Goal: Check status

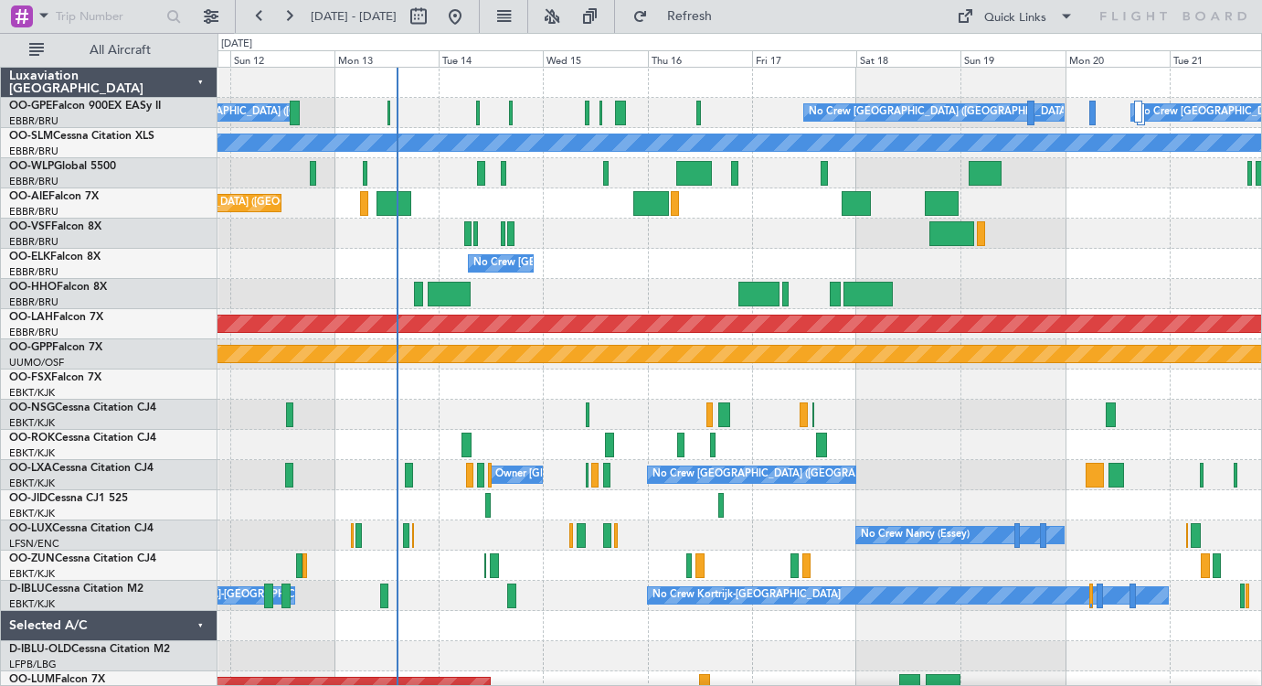
click at [598, 276] on div "No Crew [GEOGRAPHIC_DATA] ([GEOGRAPHIC_DATA] National)" at bounding box center [740, 264] width 1044 height 30
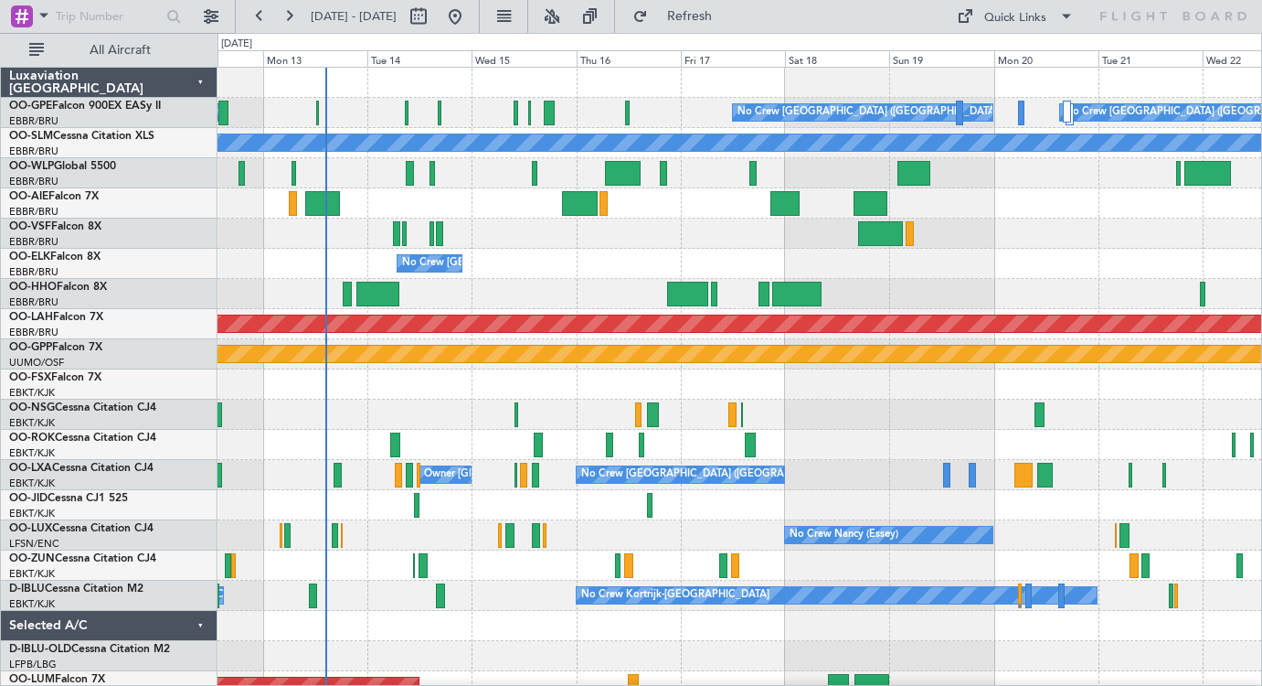
click at [824, 434] on div "No Crew [GEOGRAPHIC_DATA] ([GEOGRAPHIC_DATA] National) Planned Maint Nurnberg N…" at bounding box center [740, 430] width 1044 height 724
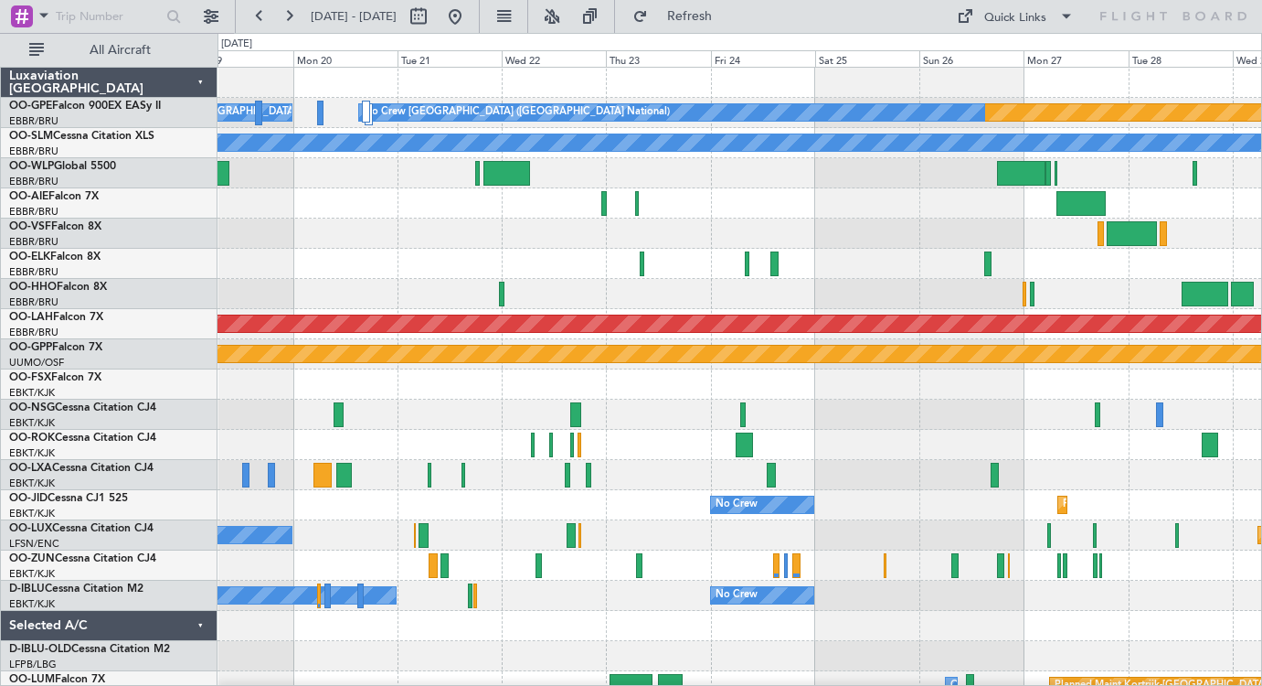
click at [359, 265] on div at bounding box center [740, 264] width 1044 height 30
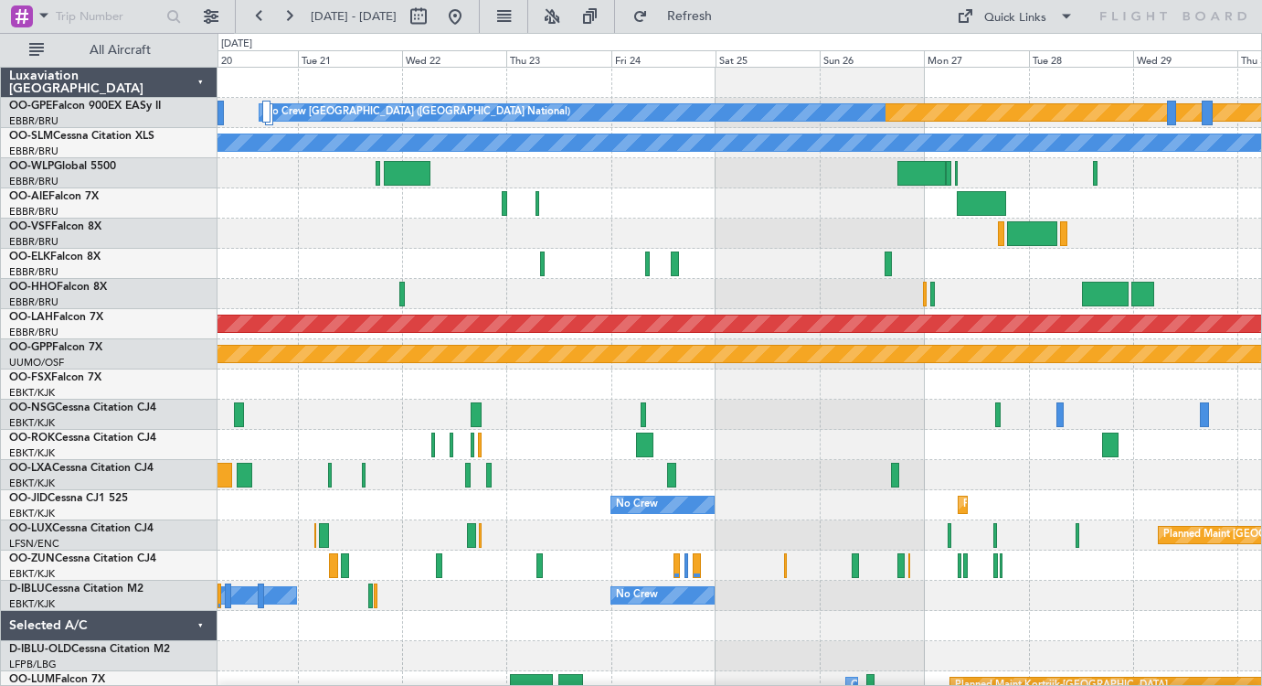
click at [452, 408] on div "Planned Maint Nurnberg No Crew [GEOGRAPHIC_DATA] (Brussels National) No Crew [G…" at bounding box center [740, 430] width 1044 height 724
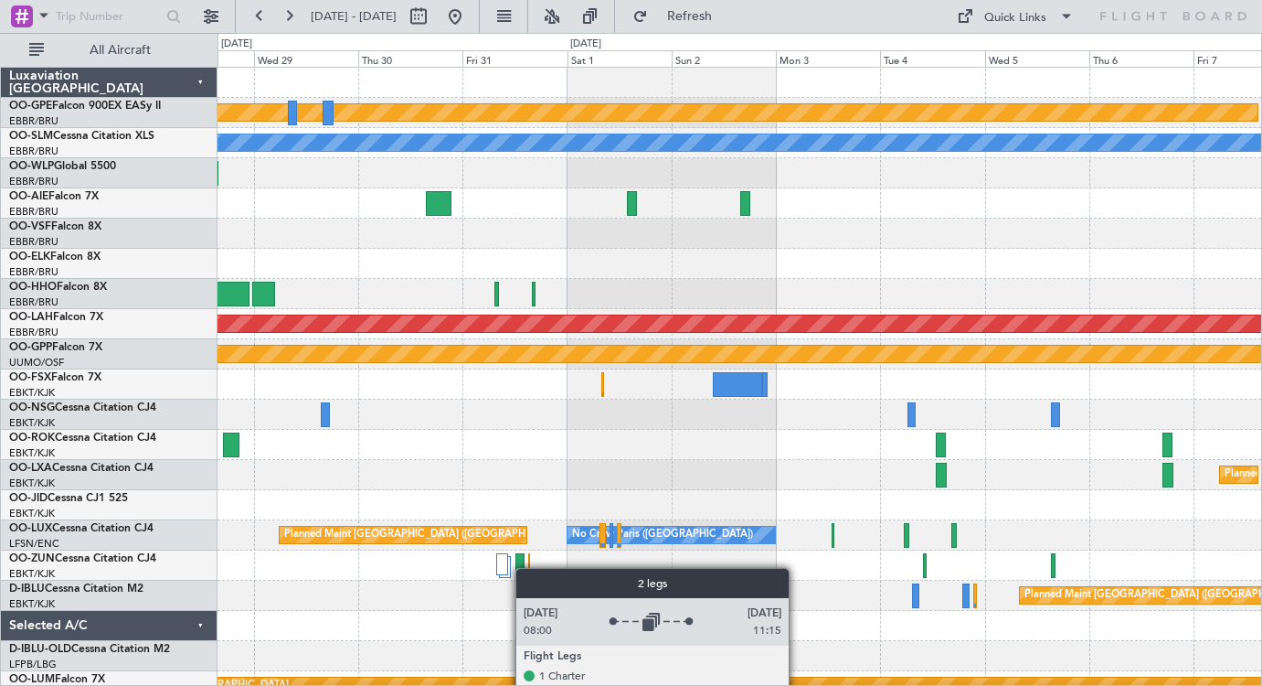
click at [506, 561] on div "Planned Maint Nurnberg No Crew [GEOGRAPHIC_DATA] (Brussels National) A/C Unavai…" at bounding box center [740, 430] width 1044 height 724
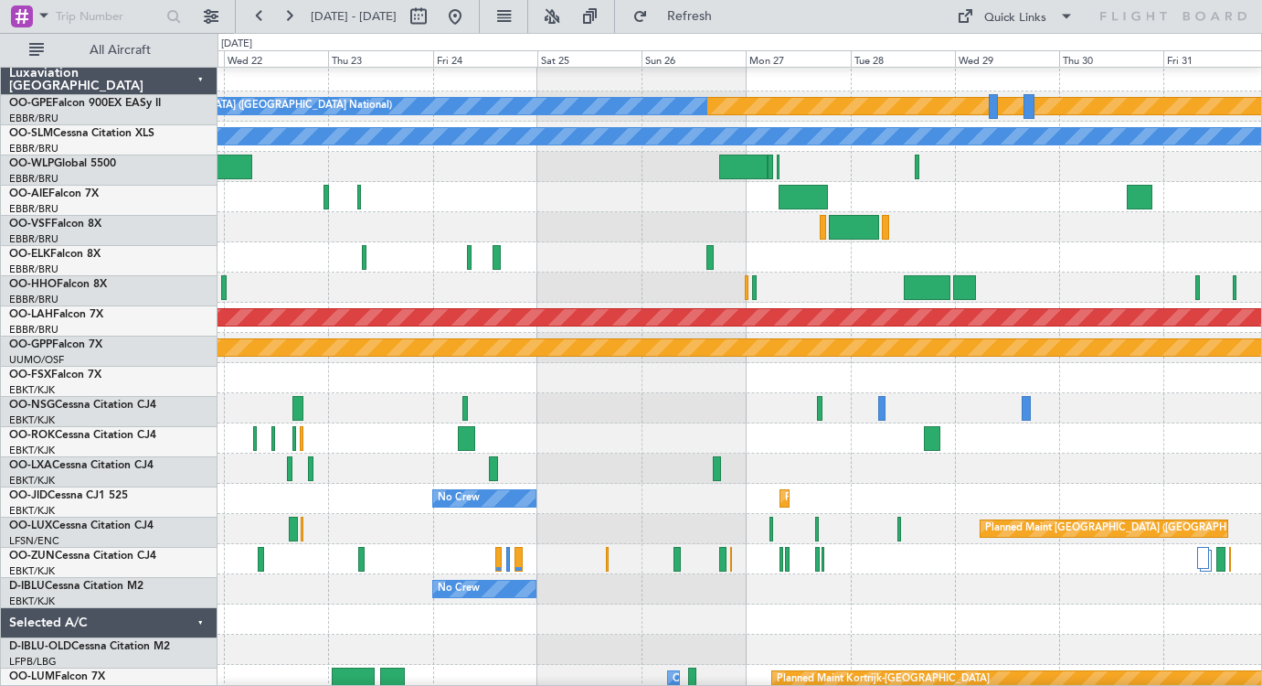
click at [1070, 248] on div at bounding box center [740, 257] width 1044 height 30
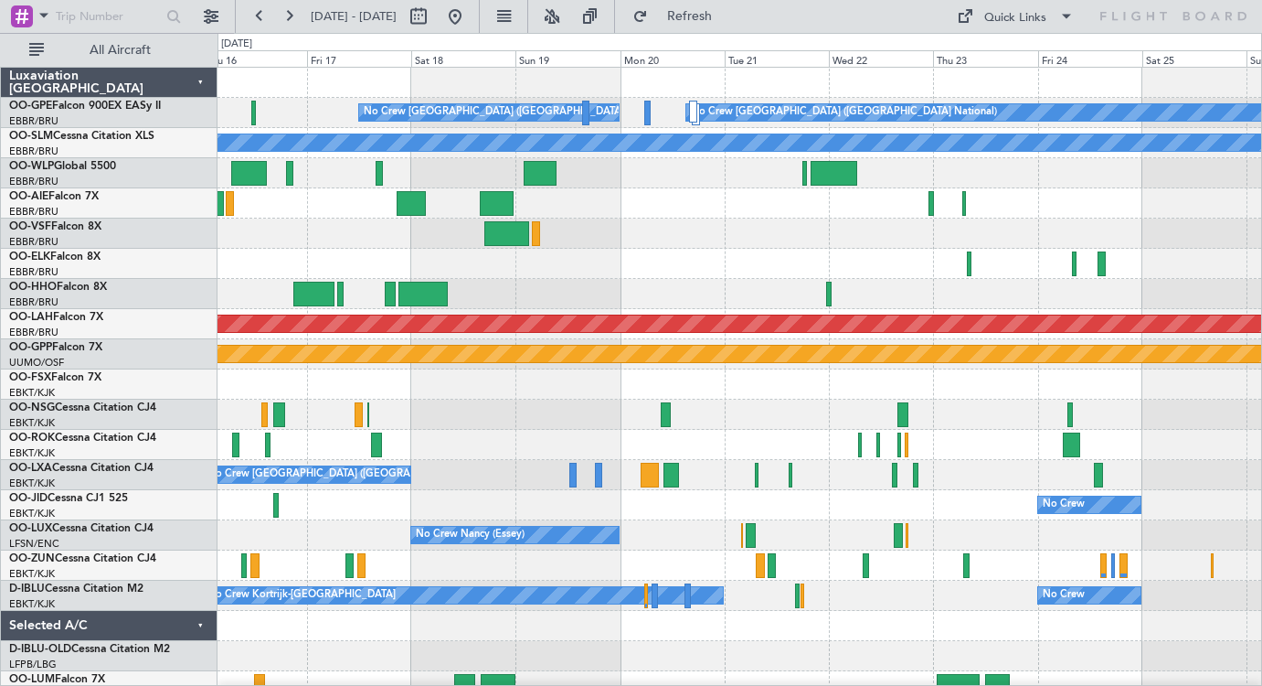
click at [1015, 269] on div "Planned Maint Nurnberg No Crew [GEOGRAPHIC_DATA] (Brussels National) No Crew [G…" at bounding box center [740, 430] width 1044 height 724
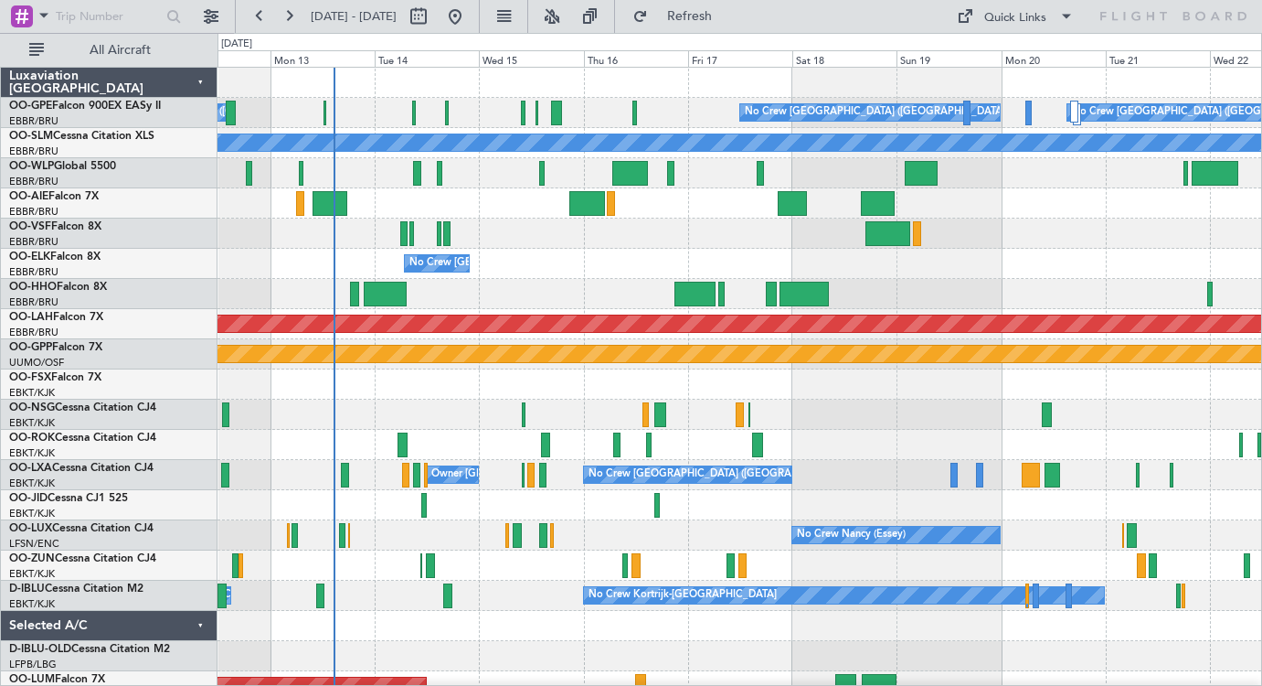
click at [409, 405] on div at bounding box center [740, 414] width 1044 height 30
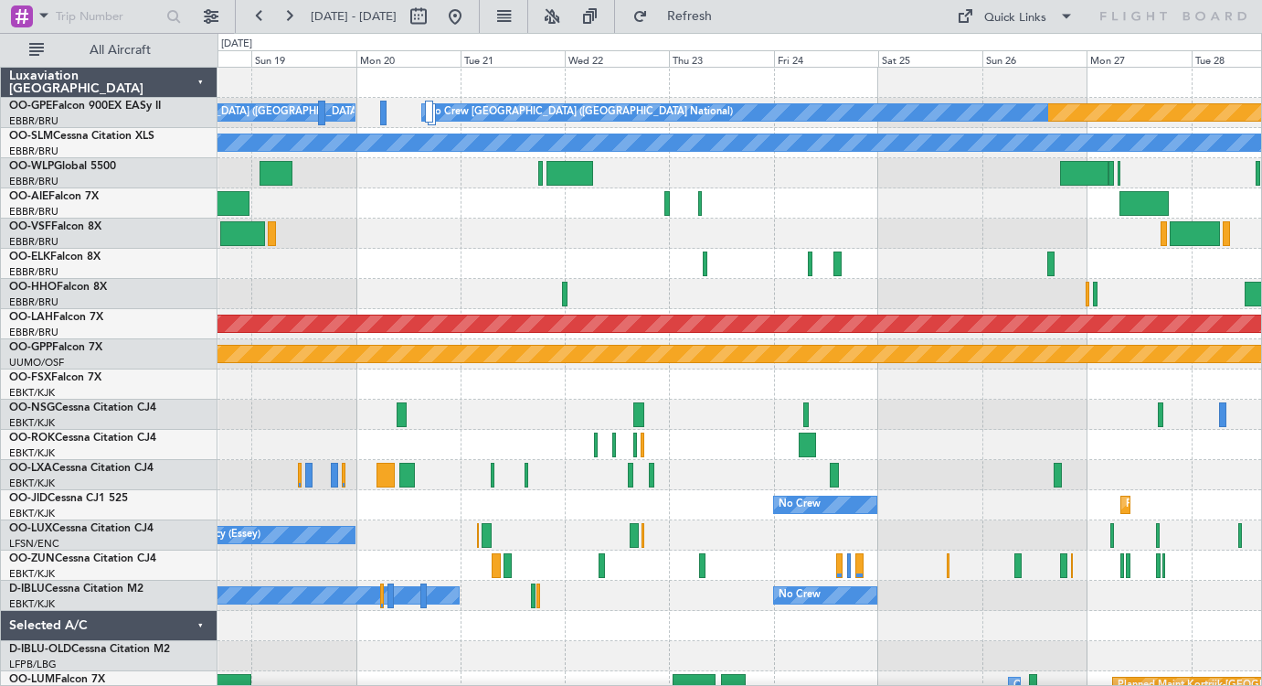
click at [505, 443] on div "Planned Maint Nurnberg No Crew [GEOGRAPHIC_DATA] (Brussels National) No Crew [G…" at bounding box center [740, 430] width 1044 height 724
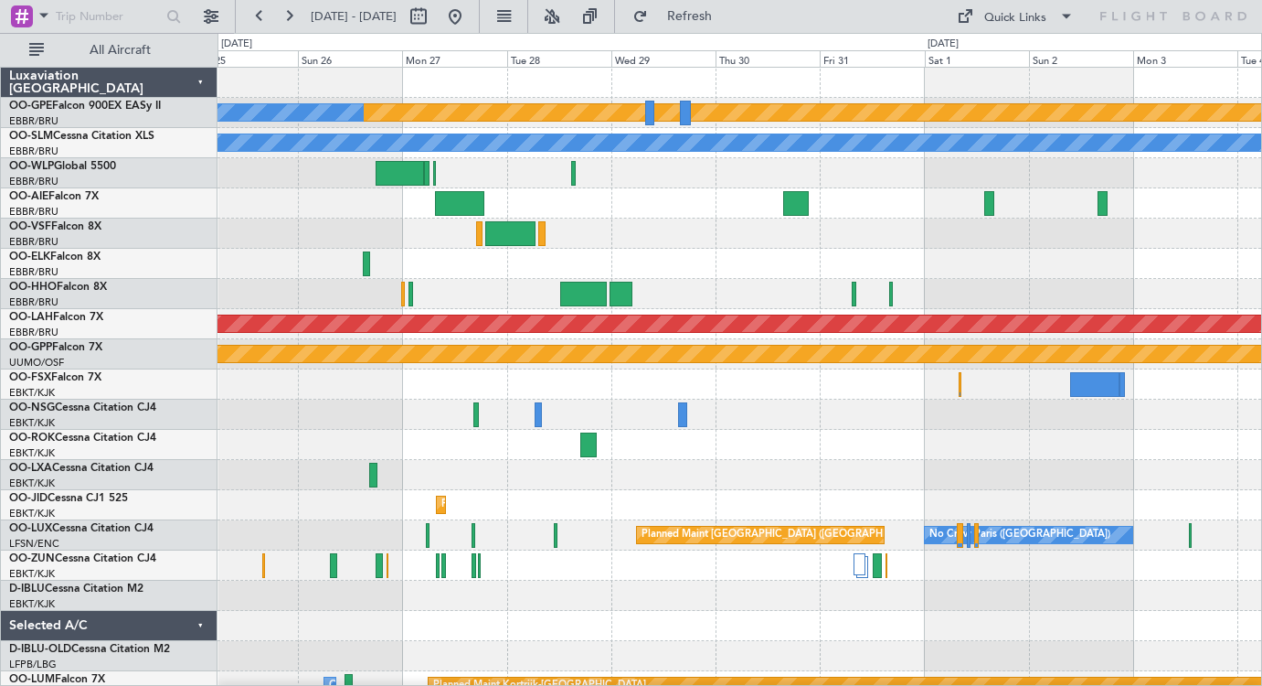
click at [356, 491] on div "Planned Maint Nurnberg No Crew [GEOGRAPHIC_DATA] (Brussels National) A/C Unavai…" at bounding box center [740, 430] width 1044 height 724
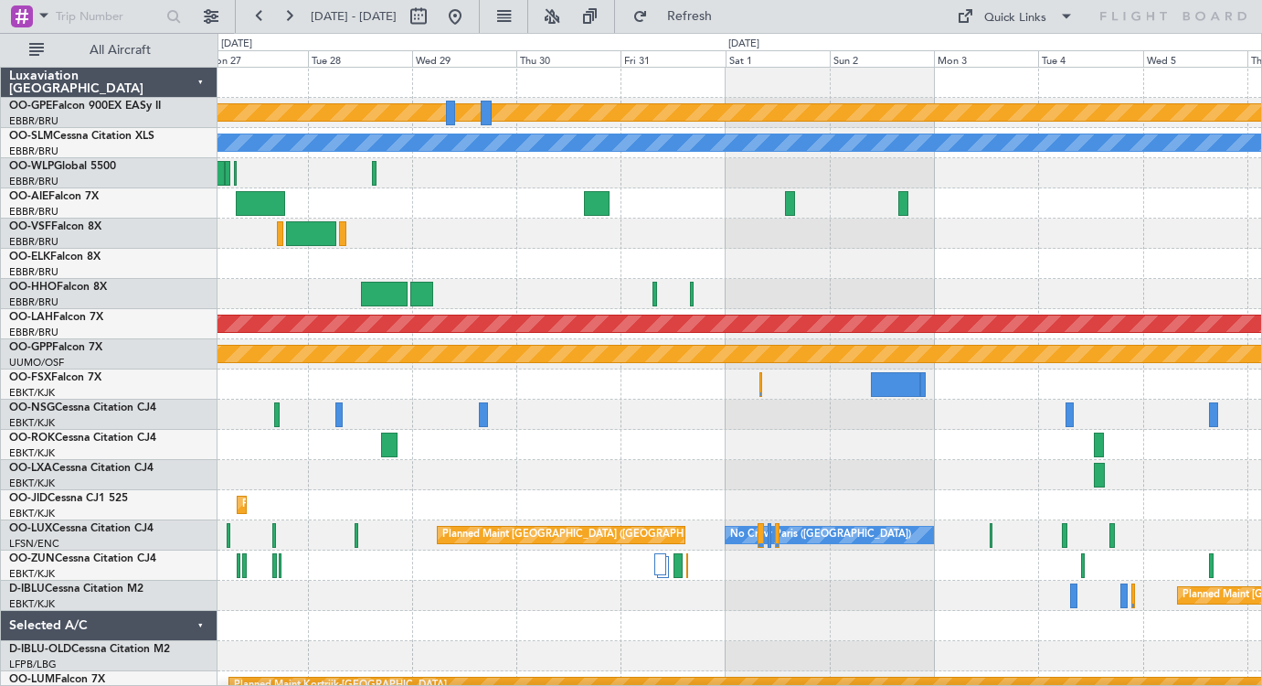
click at [567, 399] on div "Planned Maint Nurnberg No Crew [GEOGRAPHIC_DATA] (Brussels National) A/C Unavai…" at bounding box center [740, 430] width 1044 height 724
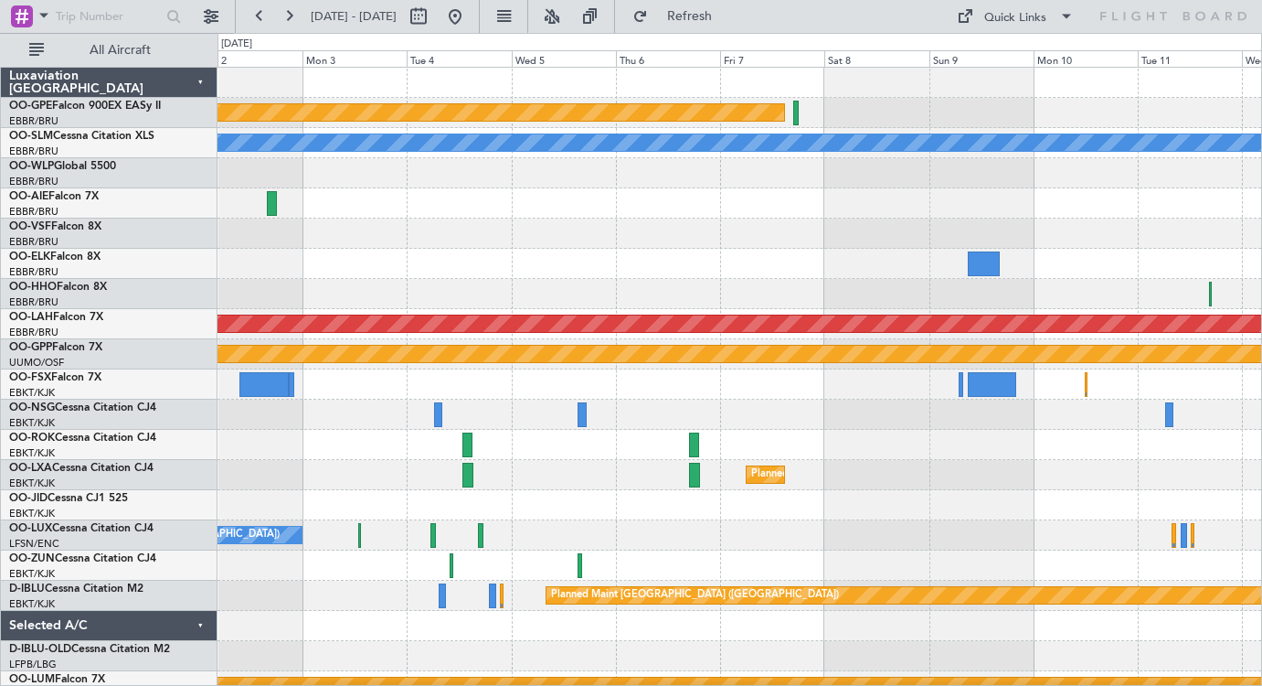
click at [253, 495] on div "Planned Maint Nurnberg A/C Unavailable [GEOGRAPHIC_DATA] Planned [GEOGRAPHIC_DA…" at bounding box center [740, 430] width 1044 height 724
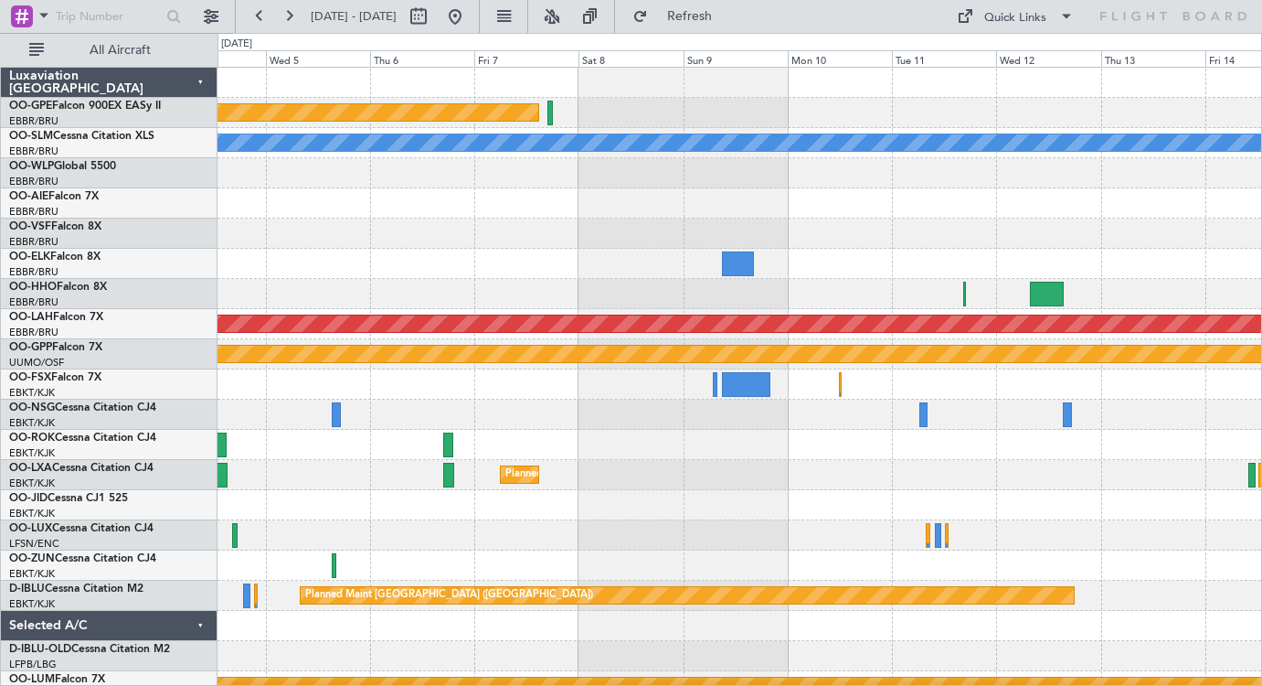
scroll to position [1, 0]
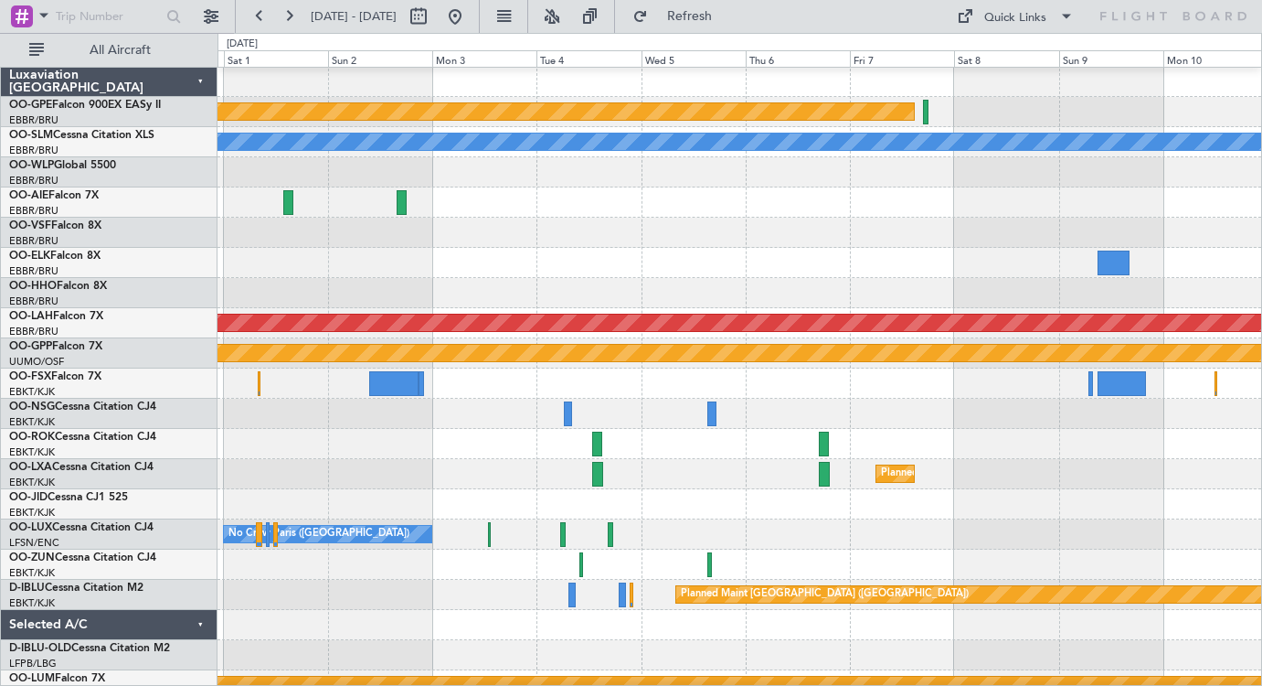
click at [1261, 379] on html "[DATE] - [DATE] Refresh Quick Links All Aircraft Planned Maint Nurnberg A/C Una…" at bounding box center [631, 343] width 1262 height 686
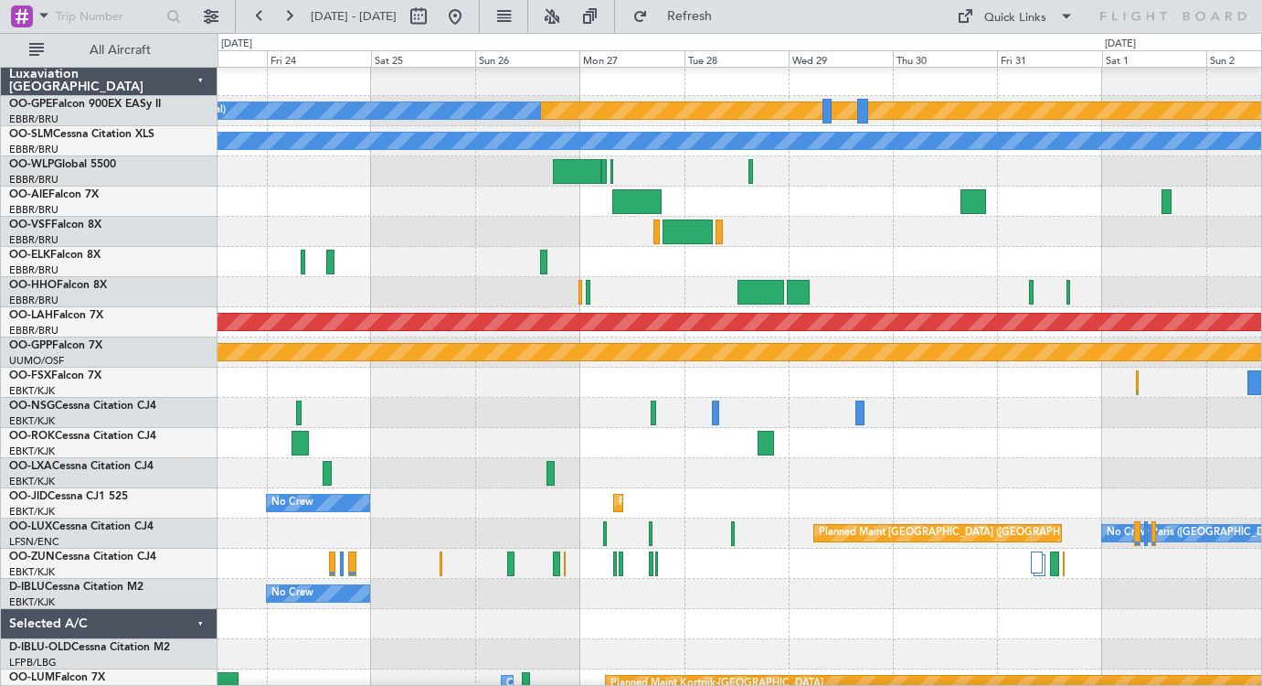
scroll to position [0, 0]
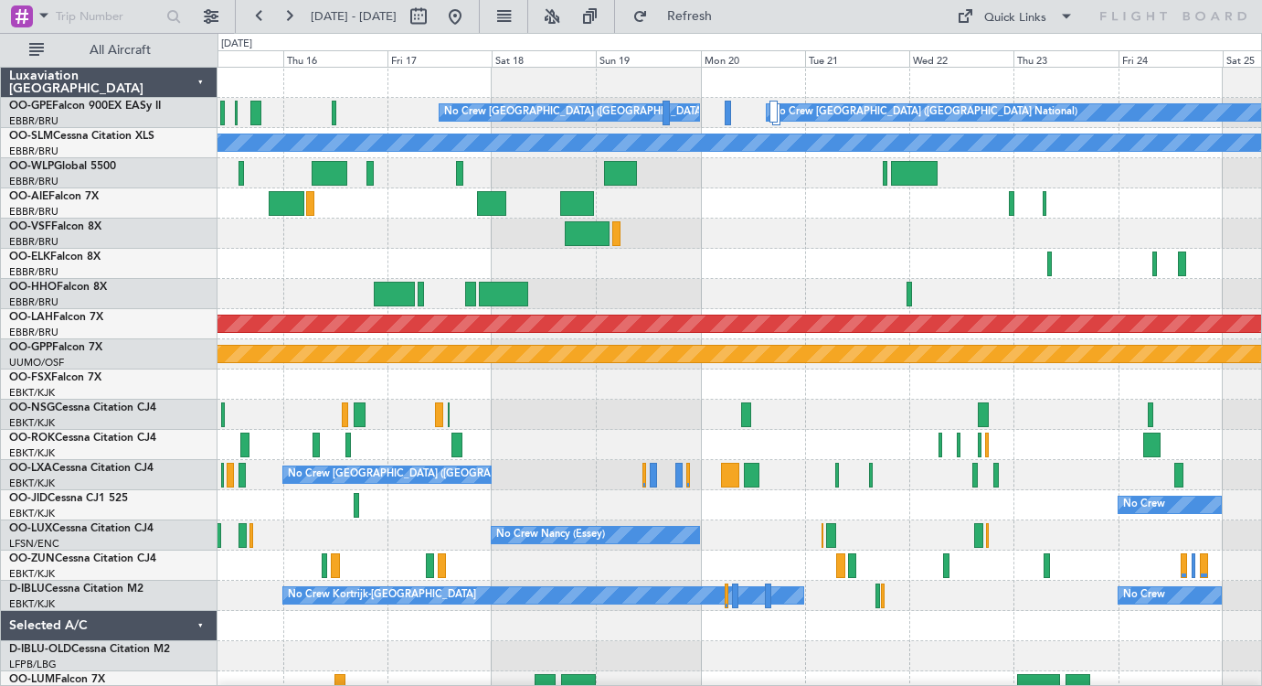
click at [623, 436] on div "Planned Maint Nurnberg No Crew [GEOGRAPHIC_DATA] (Brussels National) No Crew [G…" at bounding box center [740, 430] width 1044 height 724
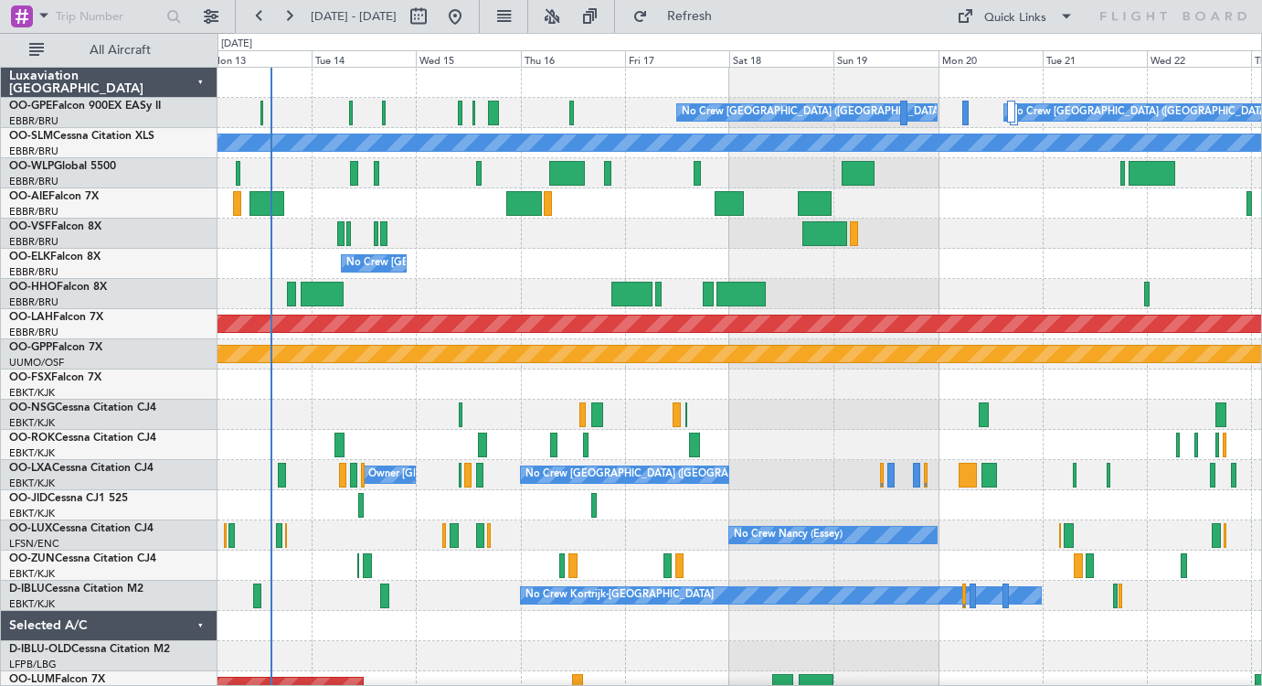
click at [511, 284] on div "Planned Maint Nurnberg No Crew [GEOGRAPHIC_DATA] (Brussels National) No Crew [G…" at bounding box center [740, 430] width 1044 height 724
